Goal: Obtain resource: Obtain resource

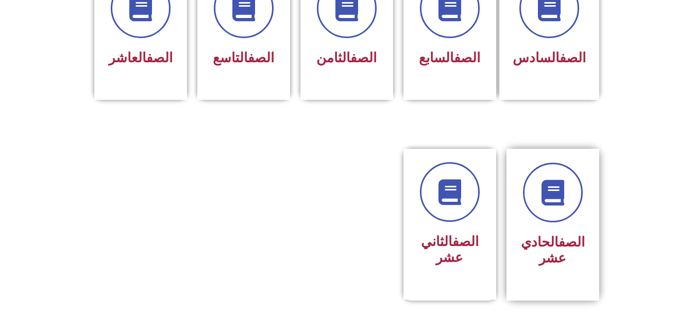
scroll to position [515, 0]
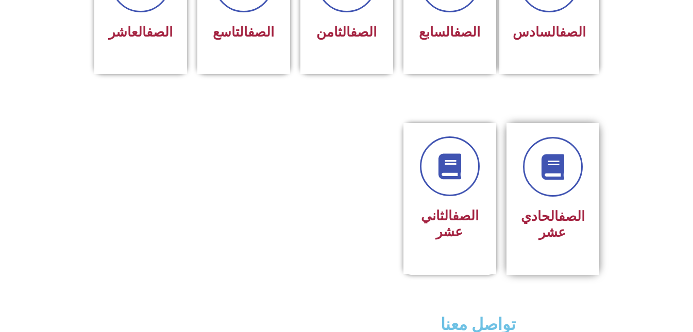
click at [559, 209] on link "الصف" at bounding box center [572, 216] width 26 height 15
click at [453, 209] on link "الصف" at bounding box center [466, 216] width 26 height 15
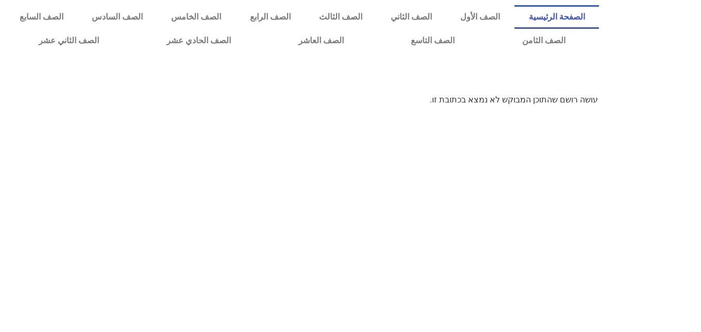
click at [585, 12] on link "الصفحة الرئيسية" at bounding box center [556, 17] width 85 height 24
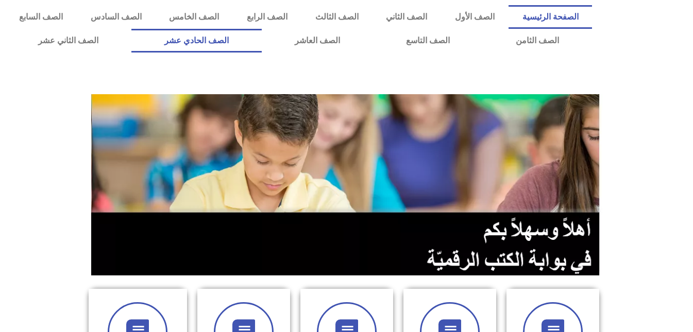
click at [262, 43] on link "الصف الحادي عشر" at bounding box center [196, 41] width 130 height 24
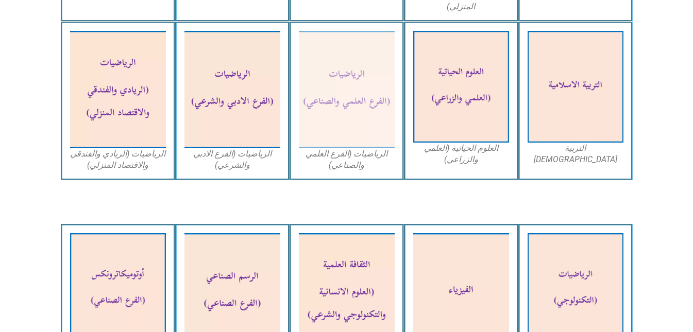
scroll to position [670, 0]
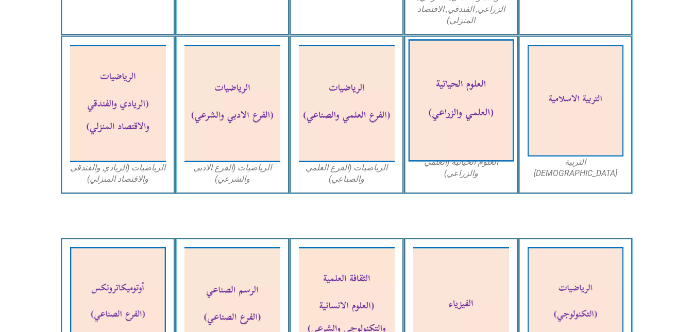
click at [474, 103] on img at bounding box center [461, 101] width 106 height 123
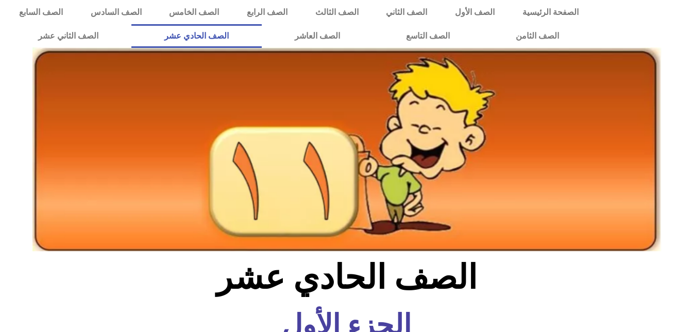
scroll to position [0, 0]
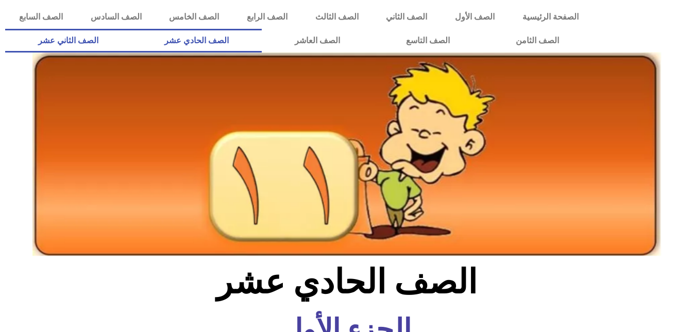
click at [95, 36] on link "الصف الثاني عشر" at bounding box center [68, 41] width 126 height 24
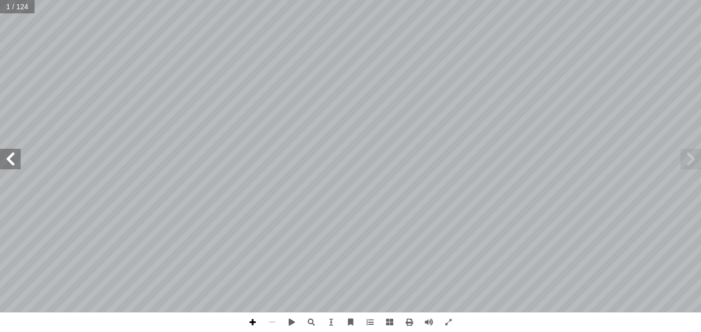
click at [250, 318] on span at bounding box center [253, 323] width 20 height 20
click at [277, 322] on span at bounding box center [272, 323] width 20 height 20
click at [16, 159] on span at bounding box center [10, 159] width 21 height 21
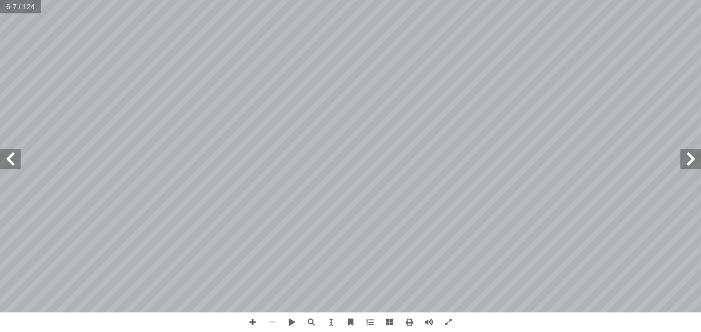
click at [16, 159] on span at bounding box center [10, 159] width 21 height 21
click at [14, 159] on span at bounding box center [10, 159] width 21 height 21
click at [701, 156] on span at bounding box center [690, 159] width 21 height 21
click at [8, 149] on span at bounding box center [10, 159] width 21 height 21
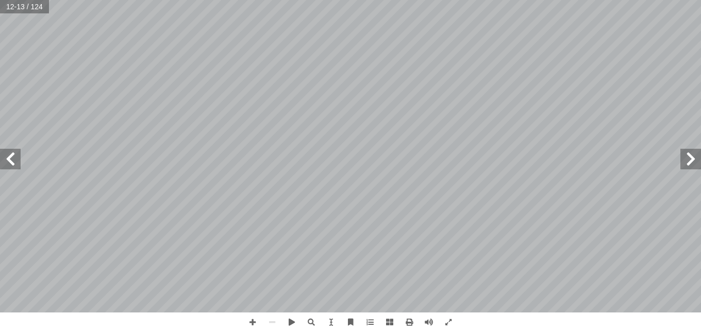
click at [10, 152] on span at bounding box center [10, 159] width 21 height 21
click at [11, 153] on span at bounding box center [10, 159] width 21 height 21
click at [11, 154] on span at bounding box center [10, 159] width 21 height 21
click at [406, 324] on span at bounding box center [409, 323] width 20 height 20
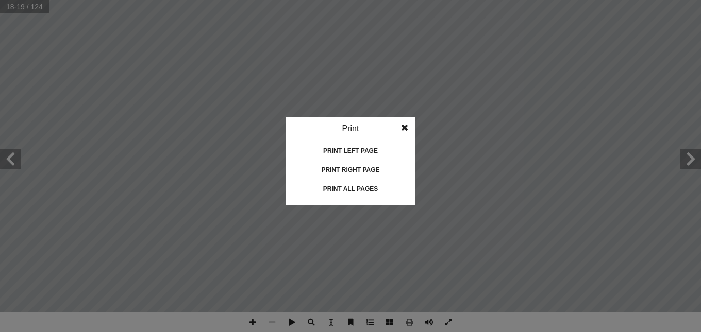
click at [357, 188] on div "Print all pages" at bounding box center [350, 189] width 103 height 16
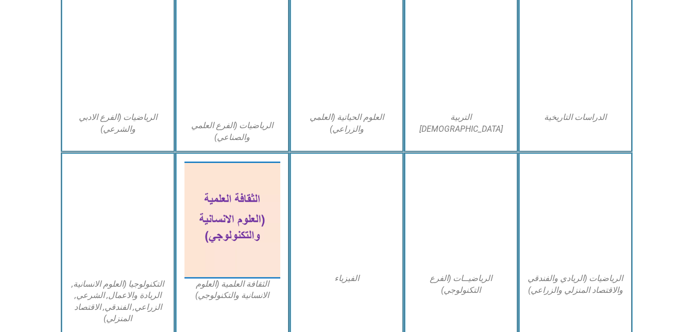
scroll to position [464, 0]
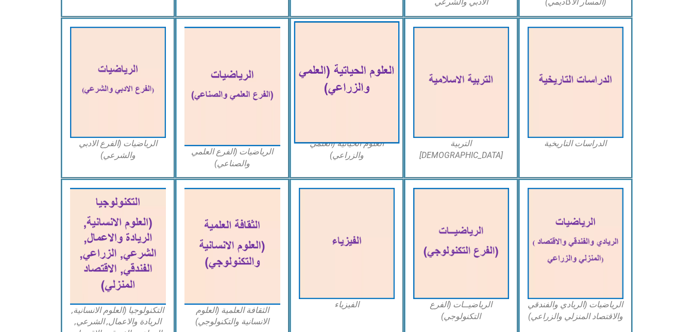
click at [323, 84] on img at bounding box center [347, 82] width 106 height 123
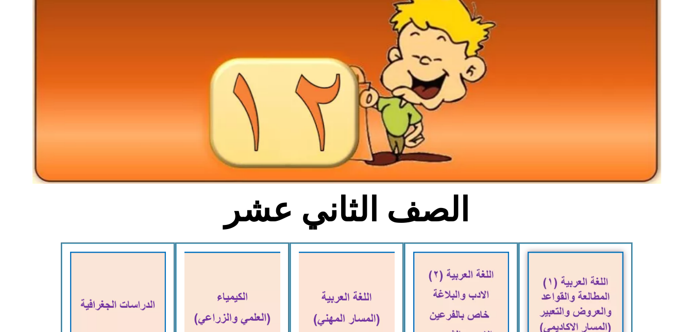
scroll to position [0, 0]
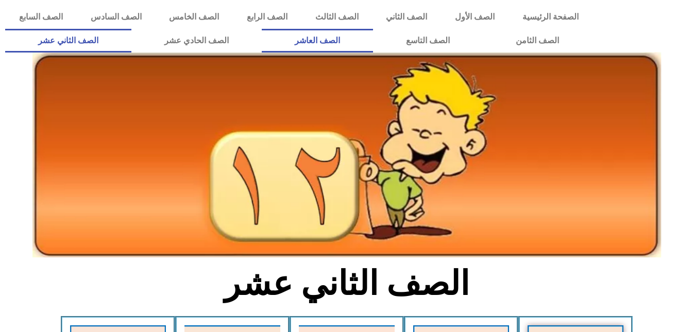
click at [373, 37] on link "الصف العاشر" at bounding box center [317, 41] width 111 height 24
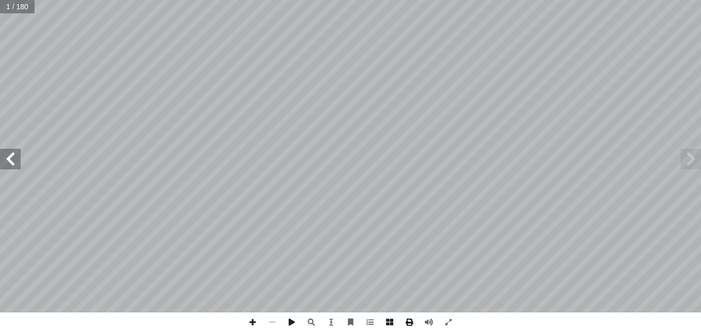
click at [412, 322] on span at bounding box center [409, 323] width 20 height 20
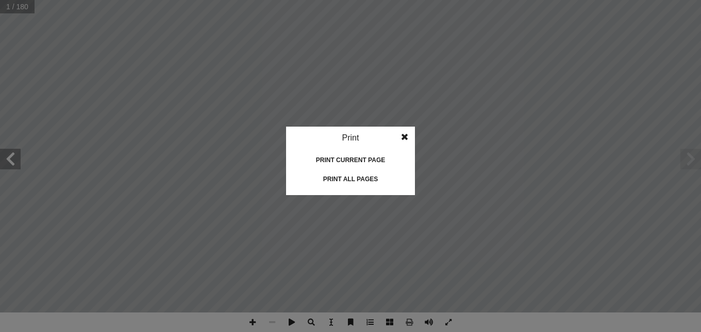
click at [334, 177] on div "Print all pages" at bounding box center [350, 179] width 103 height 16
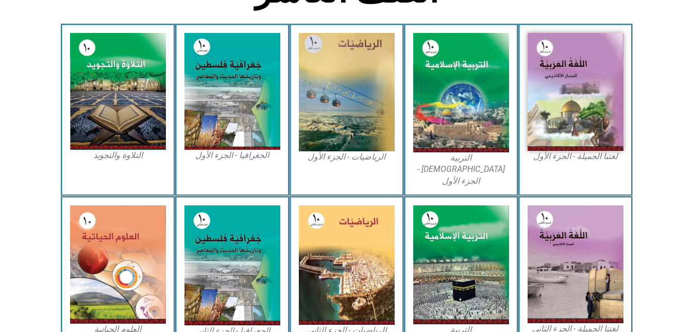
scroll to position [297, 0]
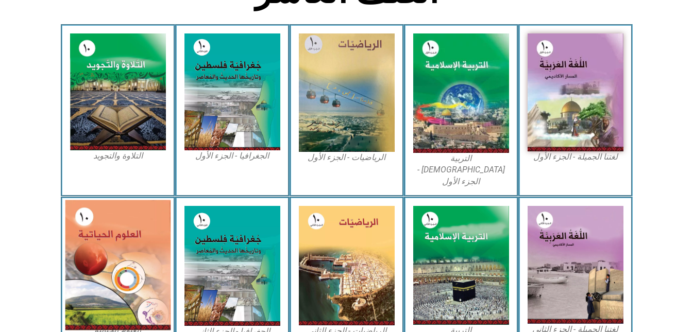
click at [104, 257] on img at bounding box center [118, 266] width 106 height 130
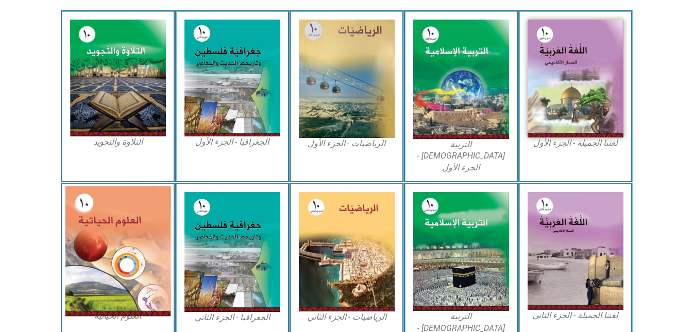
scroll to position [361, 0]
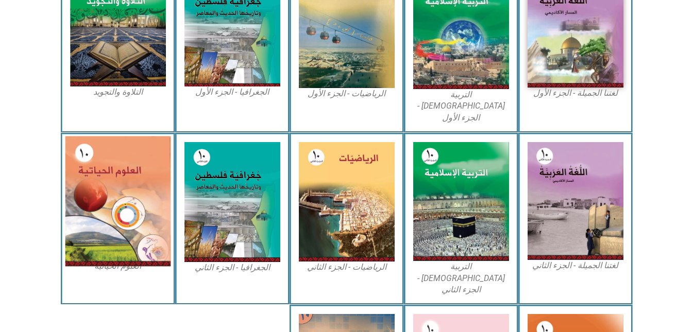
click at [147, 196] on img at bounding box center [118, 202] width 106 height 130
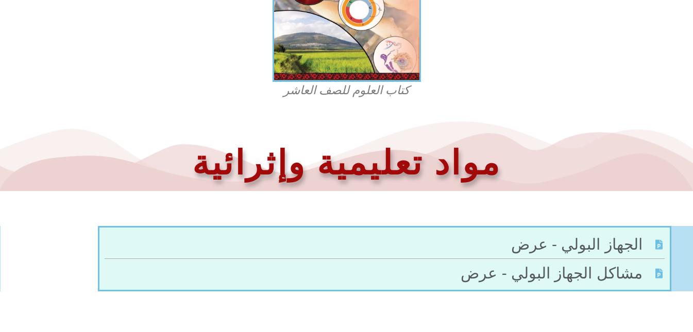
scroll to position [453, 0]
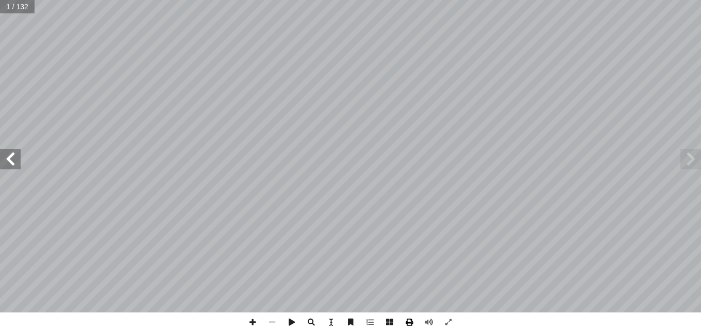
click at [410, 325] on span at bounding box center [409, 323] width 20 height 20
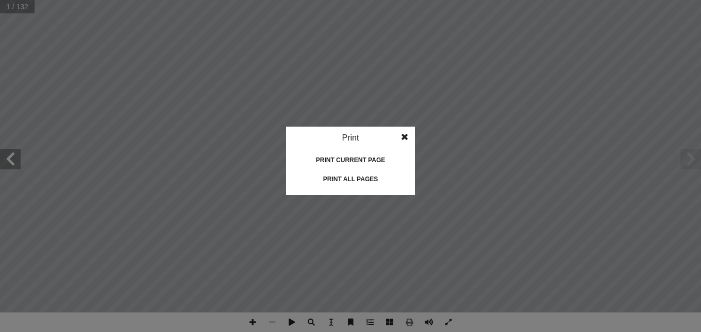
click at [369, 178] on div "Print all pages" at bounding box center [350, 179] width 103 height 16
